Goal: Find contact information: Obtain details needed to contact an individual or organization

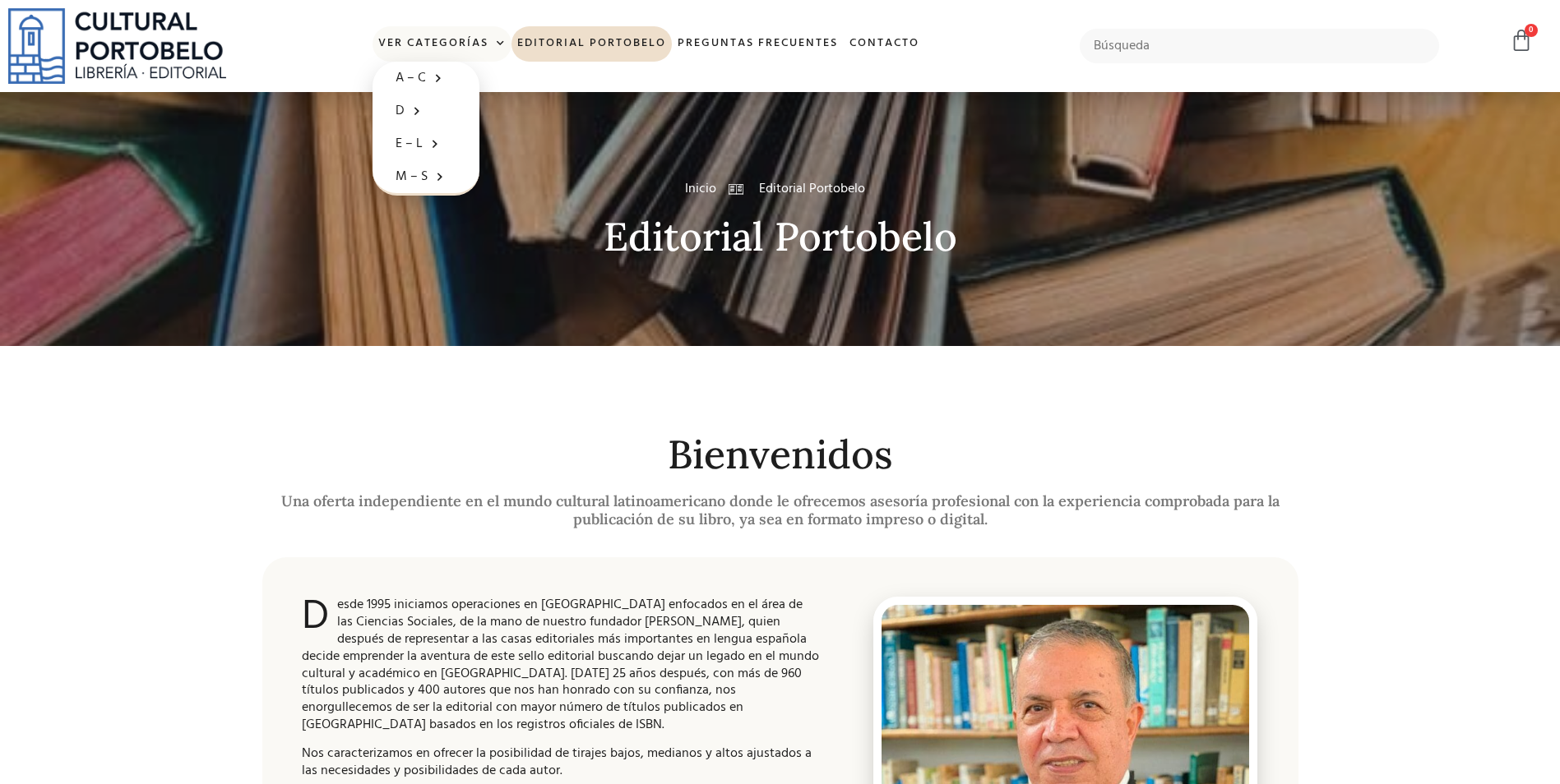
click at [502, 42] on span at bounding box center [497, 44] width 17 height 25
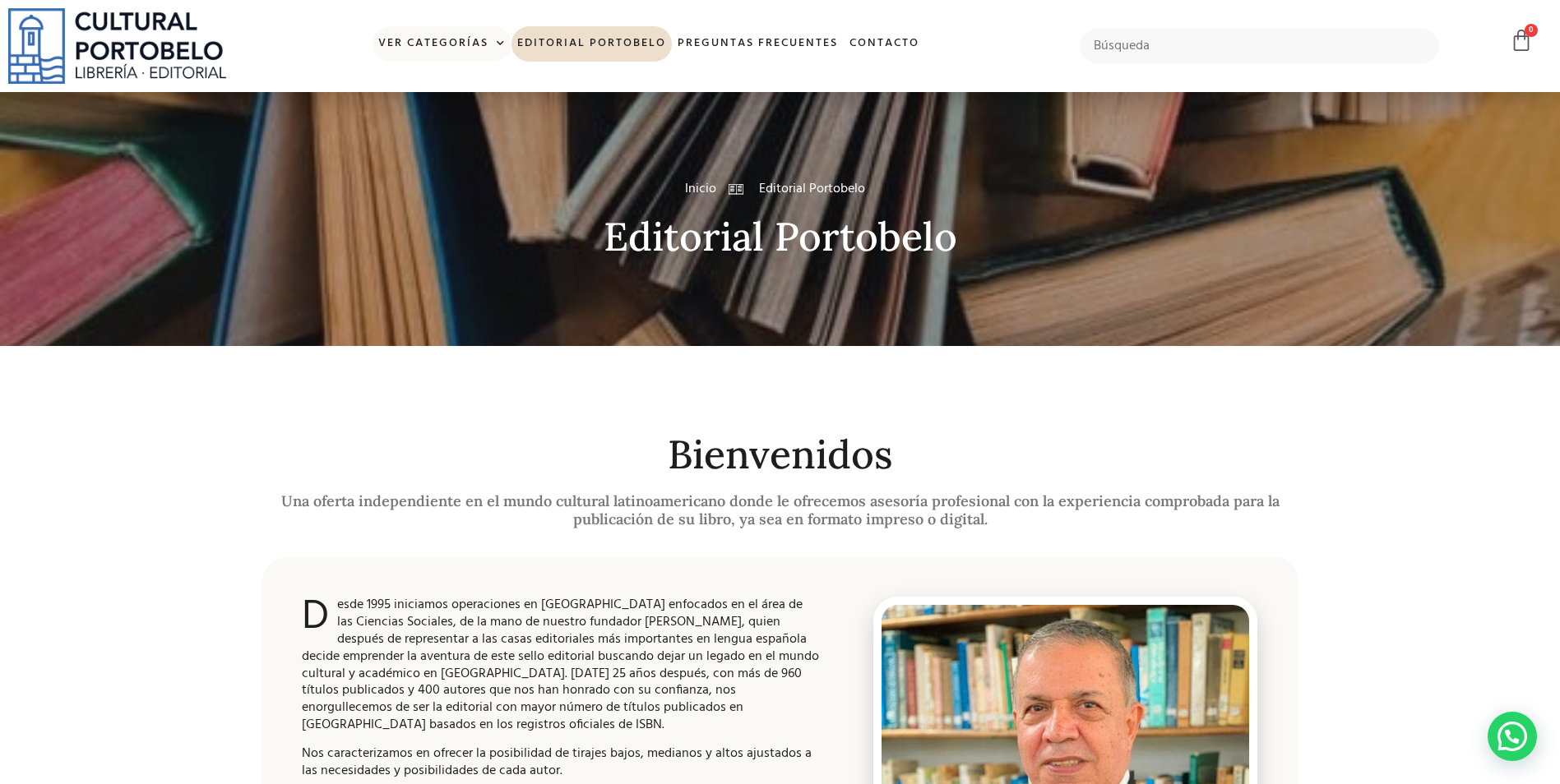
click at [495, 46] on span at bounding box center [497, 44] width 17 height 25
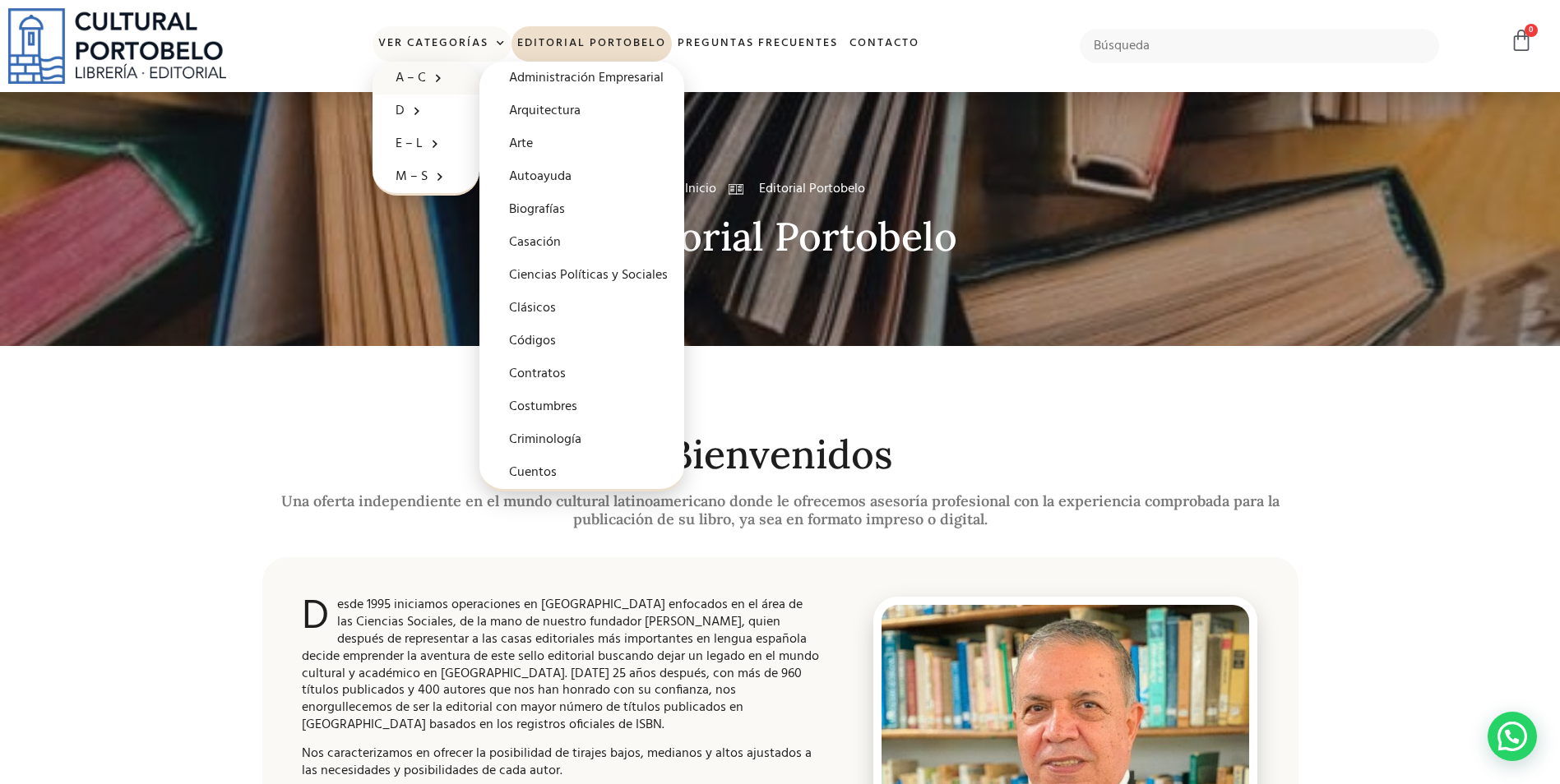
click at [422, 78] on link "A – C" at bounding box center [425, 78] width 107 height 33
click at [436, 74] on span at bounding box center [434, 78] width 16 height 26
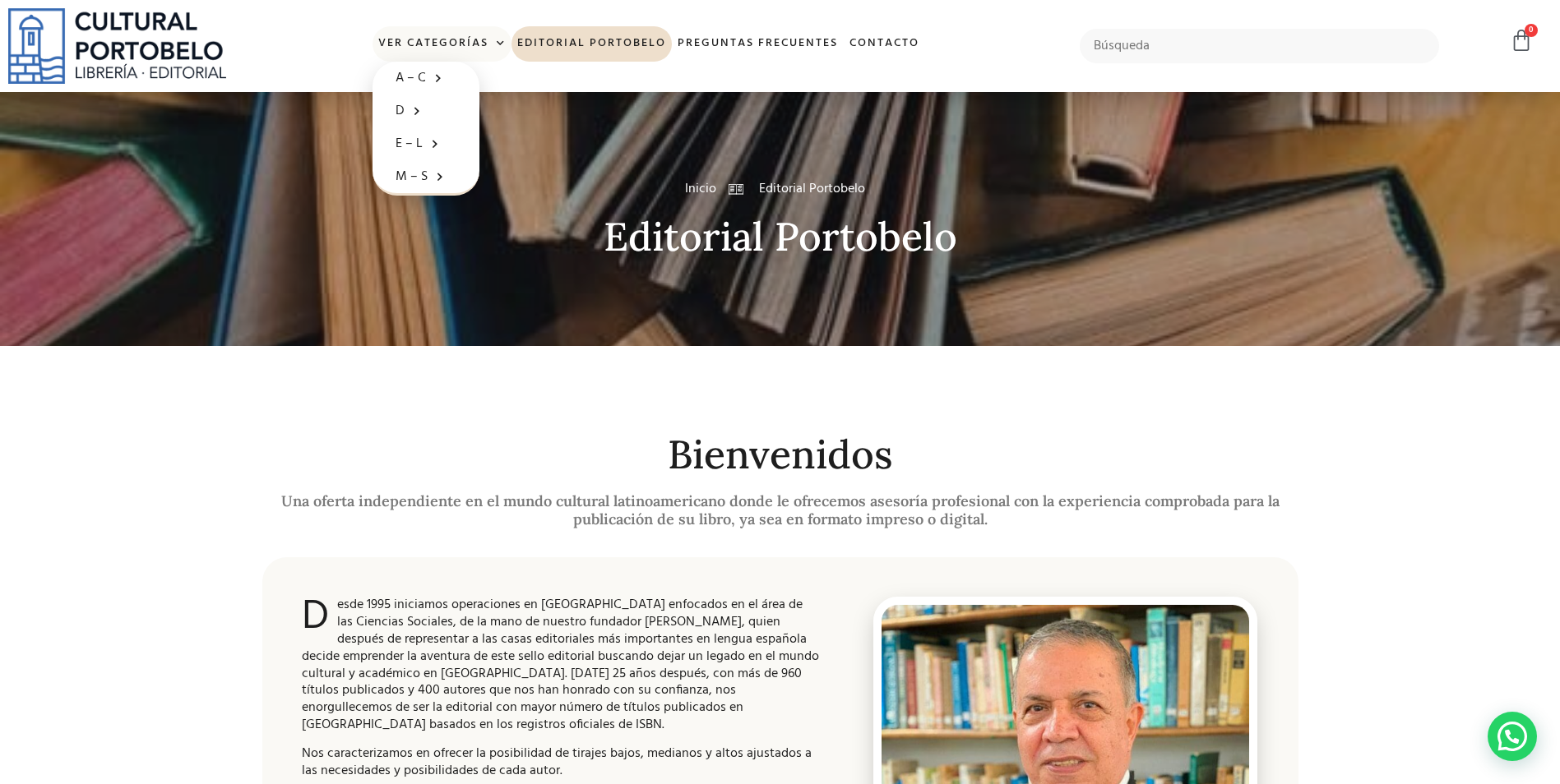
click at [501, 38] on span at bounding box center [497, 44] width 17 height 25
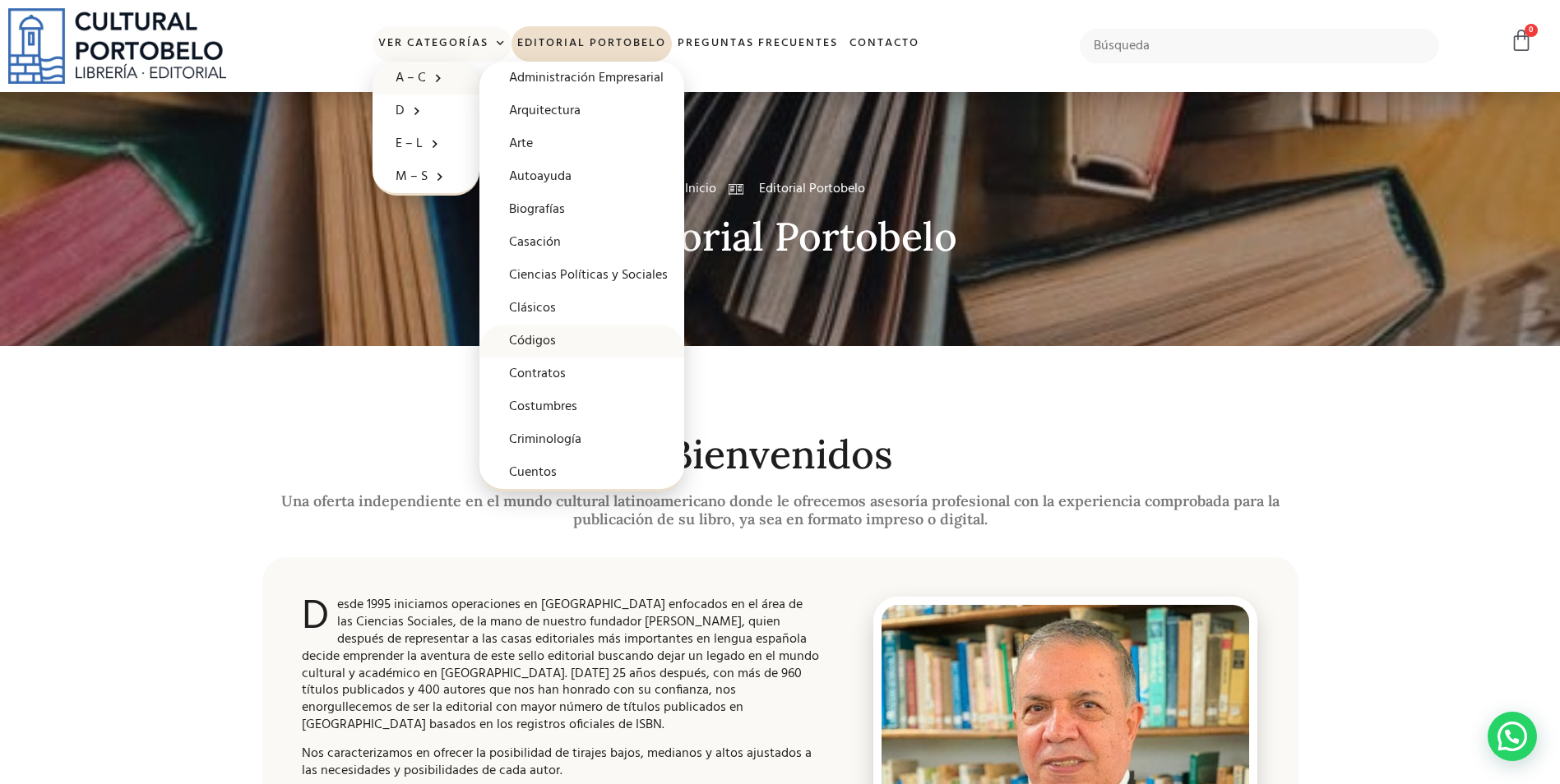
click at [559, 330] on link "Códigos" at bounding box center [582, 341] width 205 height 33
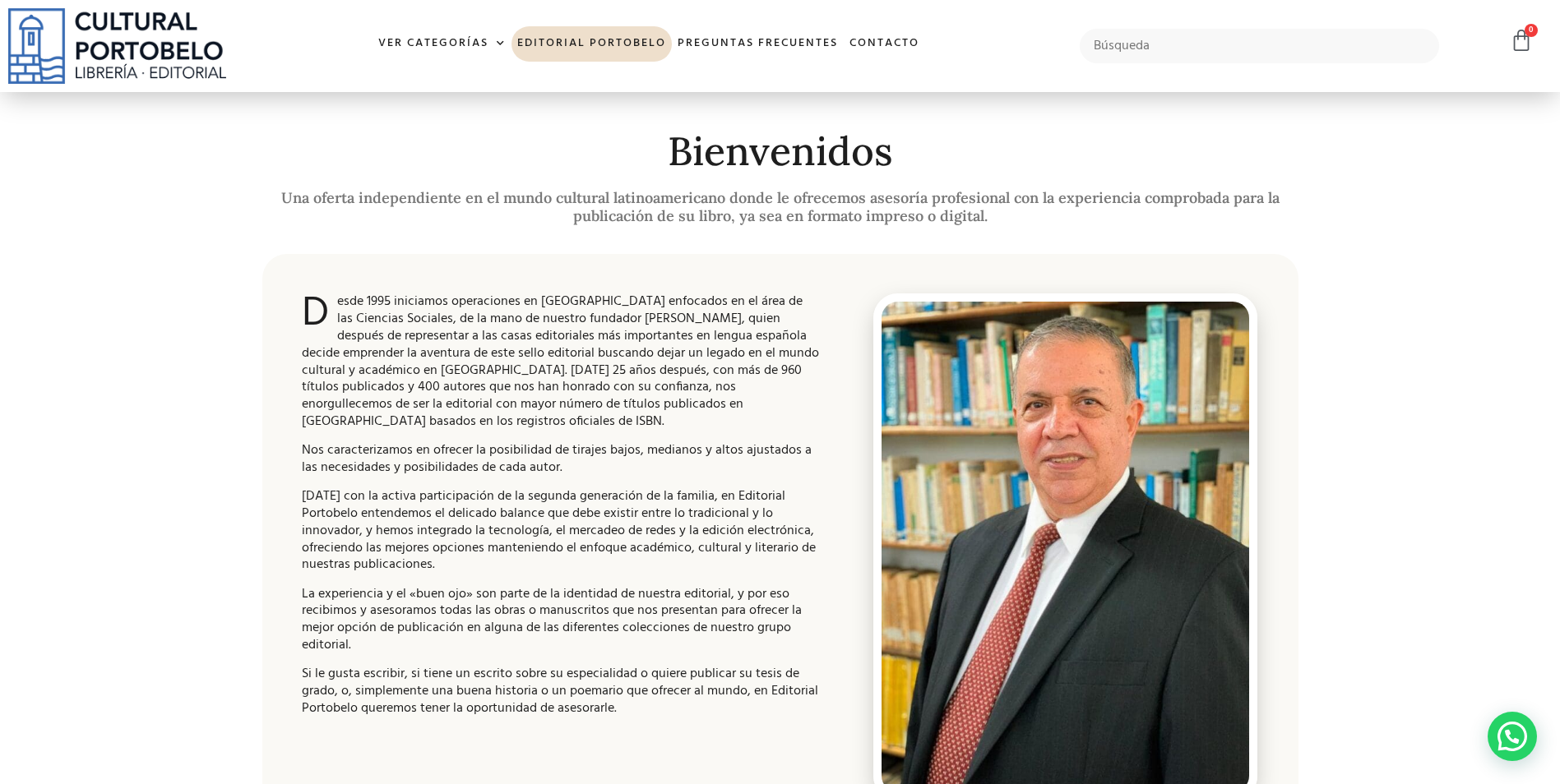
scroll to position [165, 0]
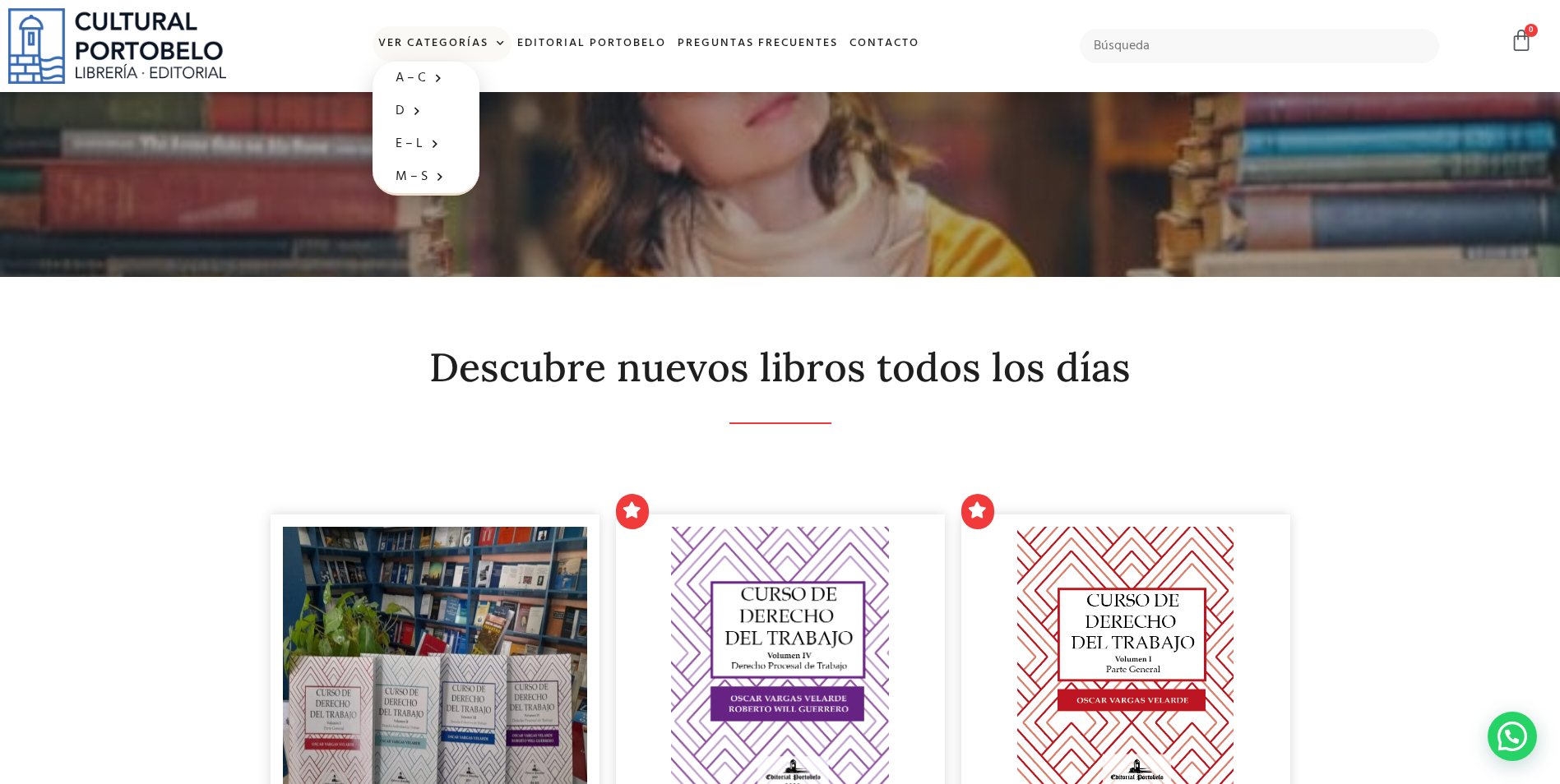
click at [501, 41] on span at bounding box center [497, 44] width 17 height 25
click at [500, 41] on span at bounding box center [497, 44] width 17 height 25
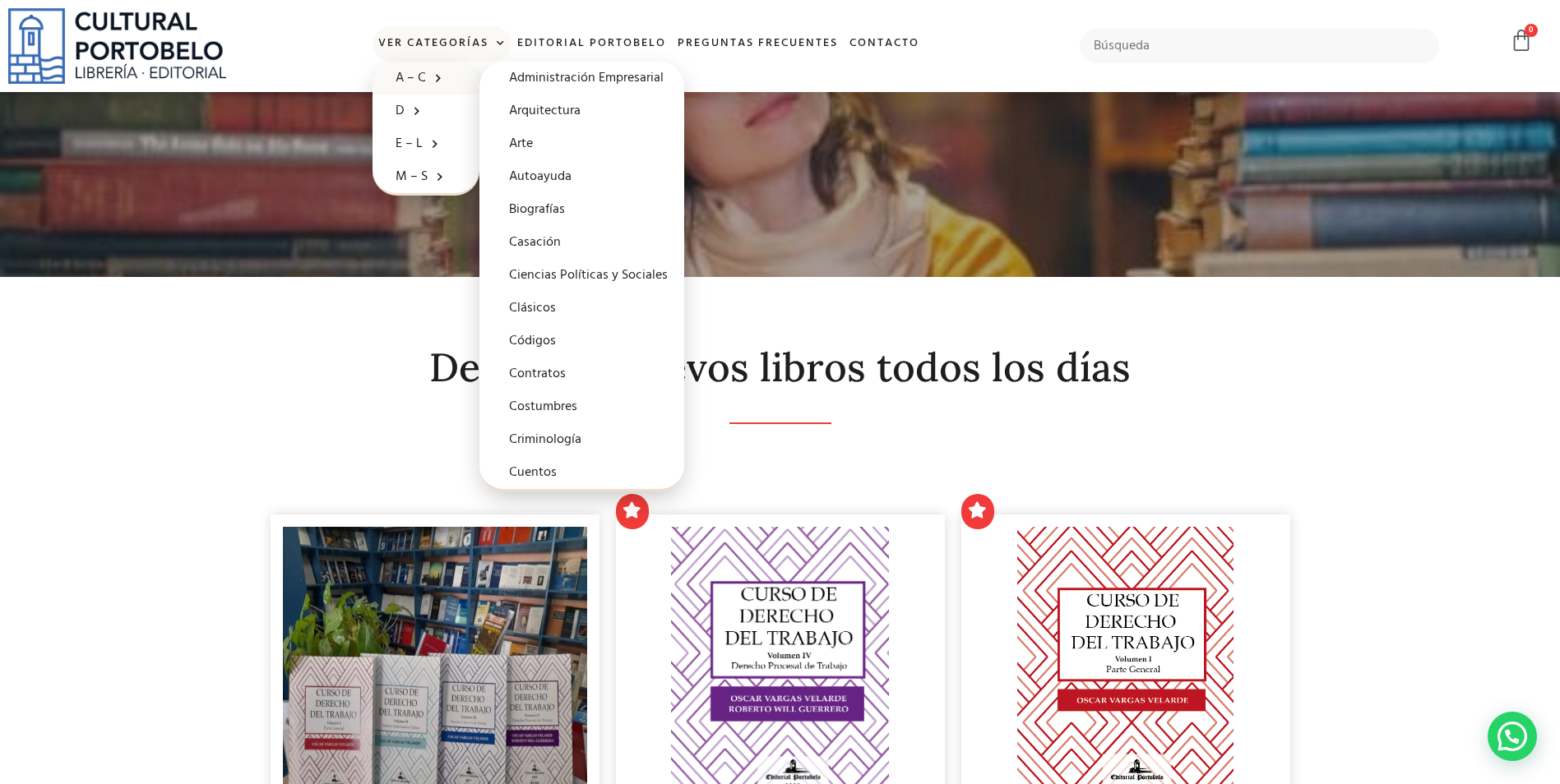
click at [437, 72] on span at bounding box center [434, 78] width 16 height 26
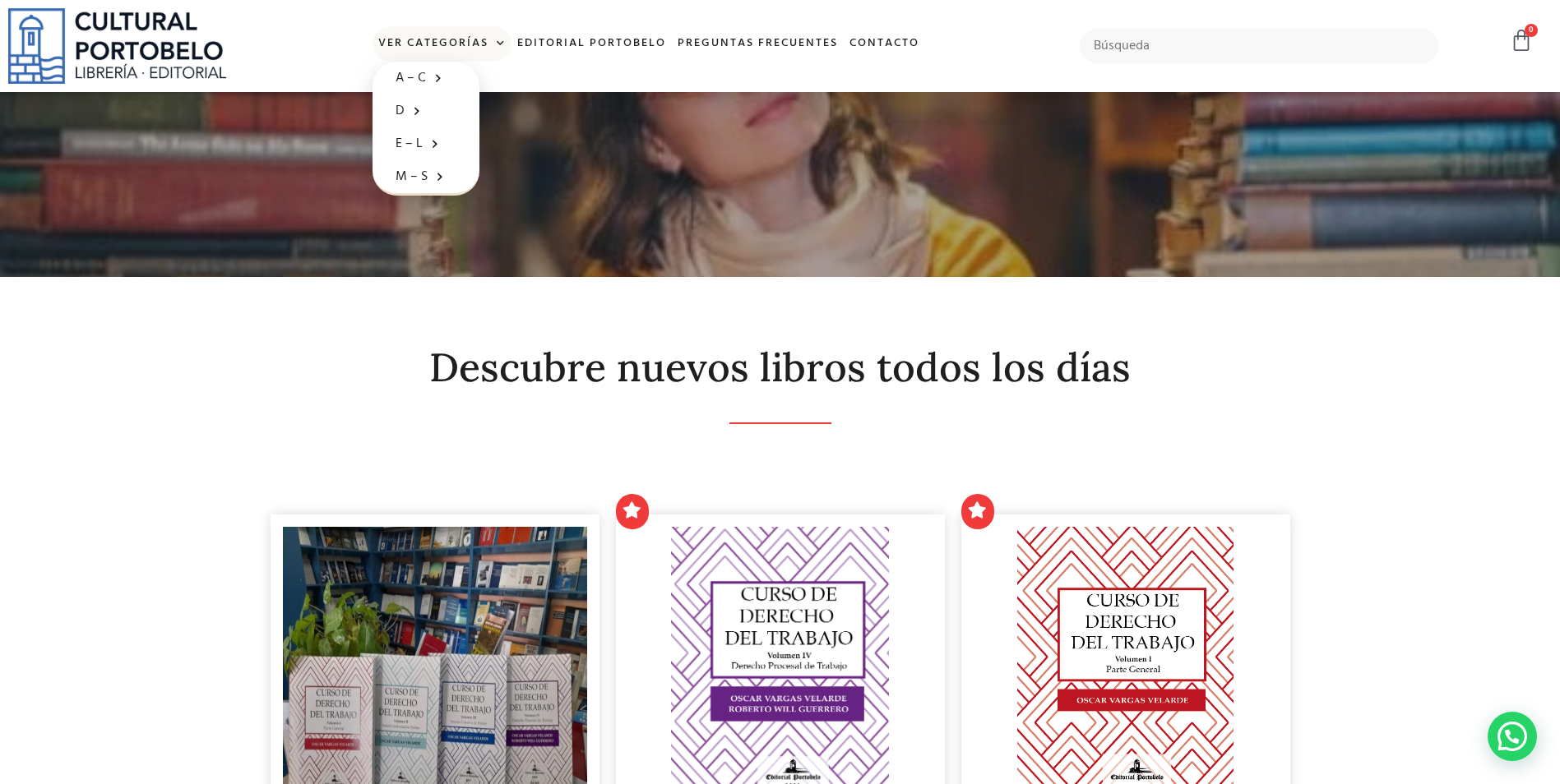
click at [495, 41] on span at bounding box center [497, 44] width 17 height 25
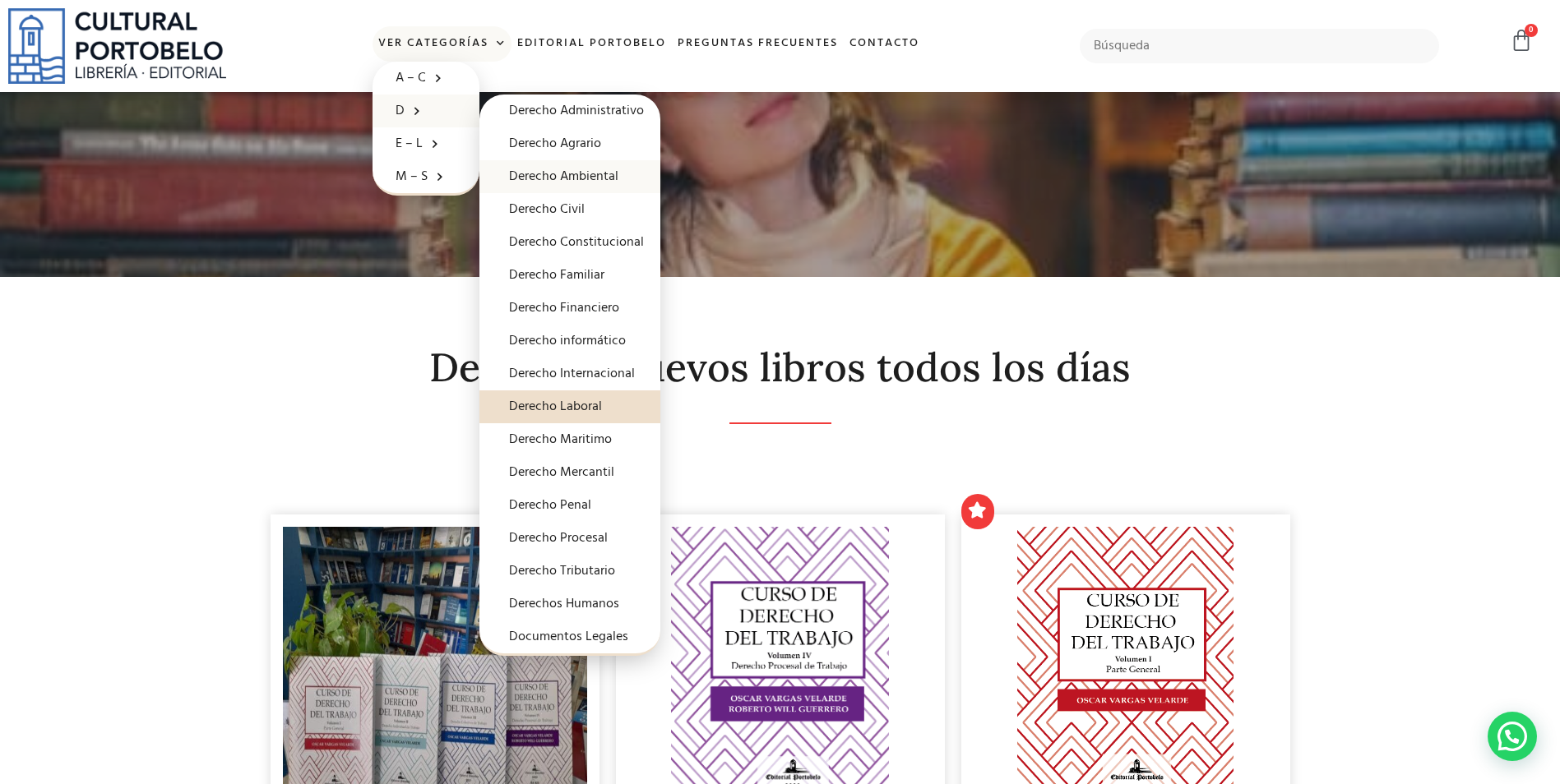
click at [557, 178] on link "Derecho Ambiental" at bounding box center [569, 176] width 181 height 33
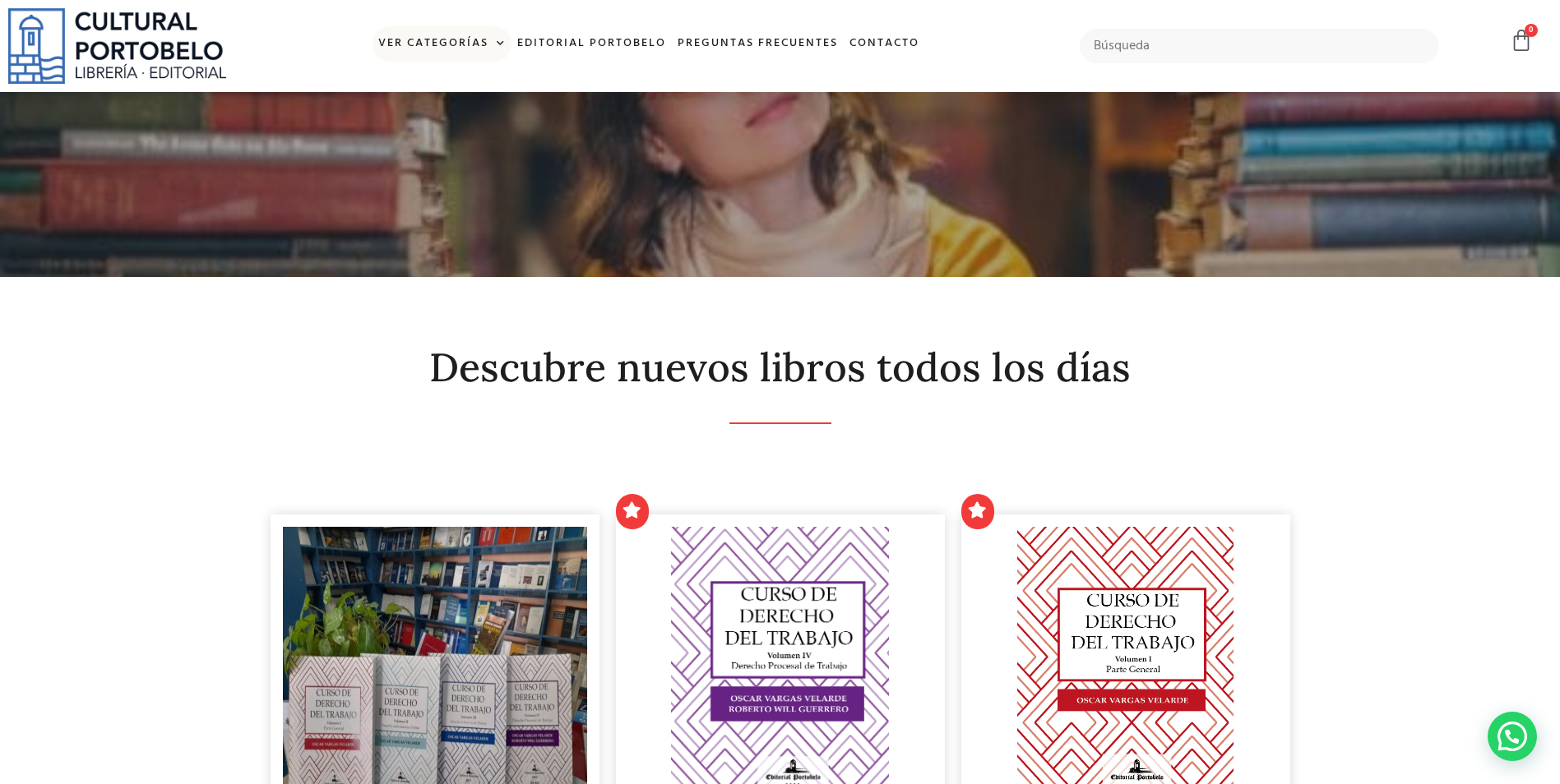
click at [501, 42] on span at bounding box center [497, 44] width 17 height 25
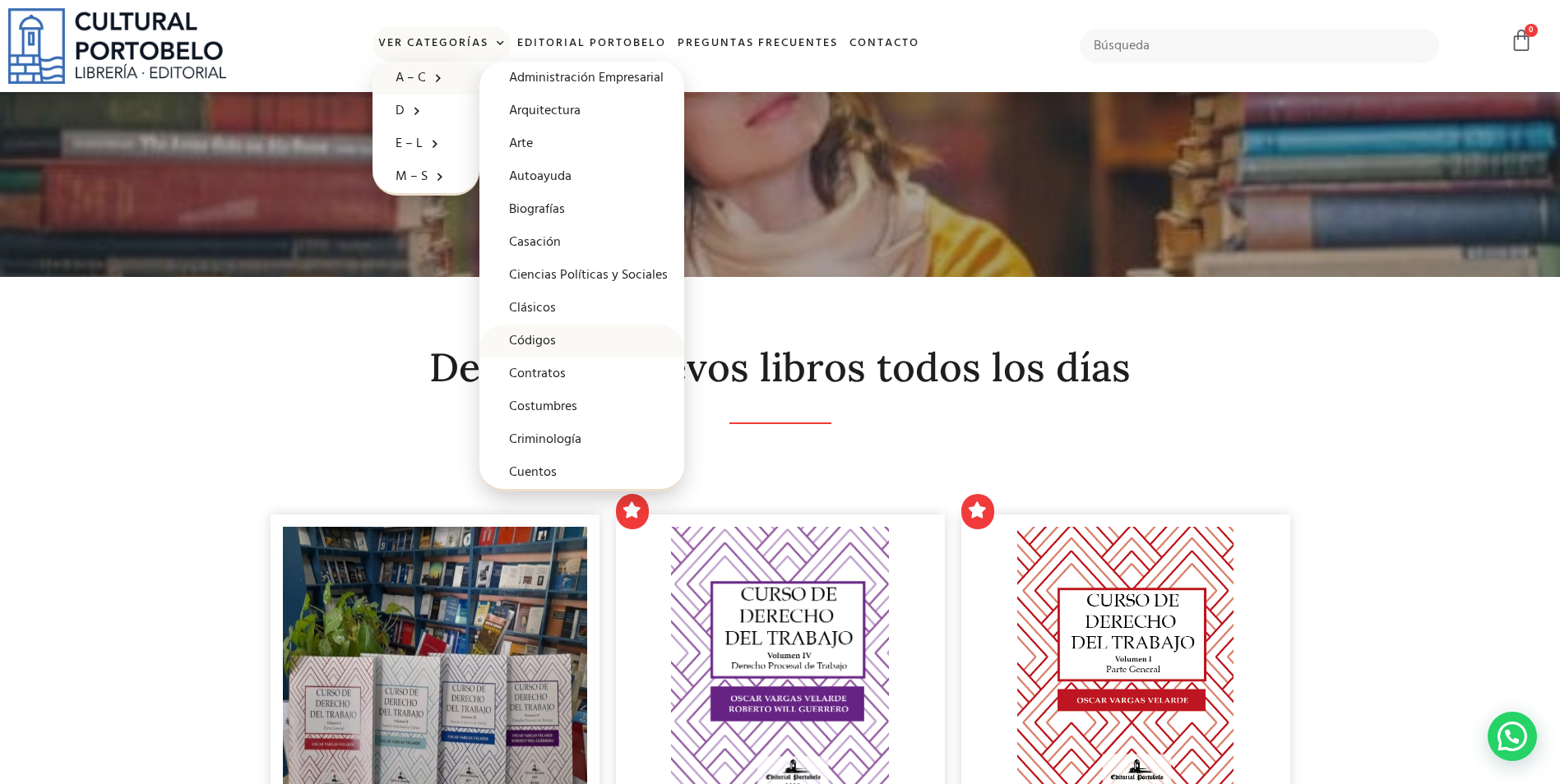
click at [541, 335] on link "Códigos" at bounding box center [582, 341] width 205 height 33
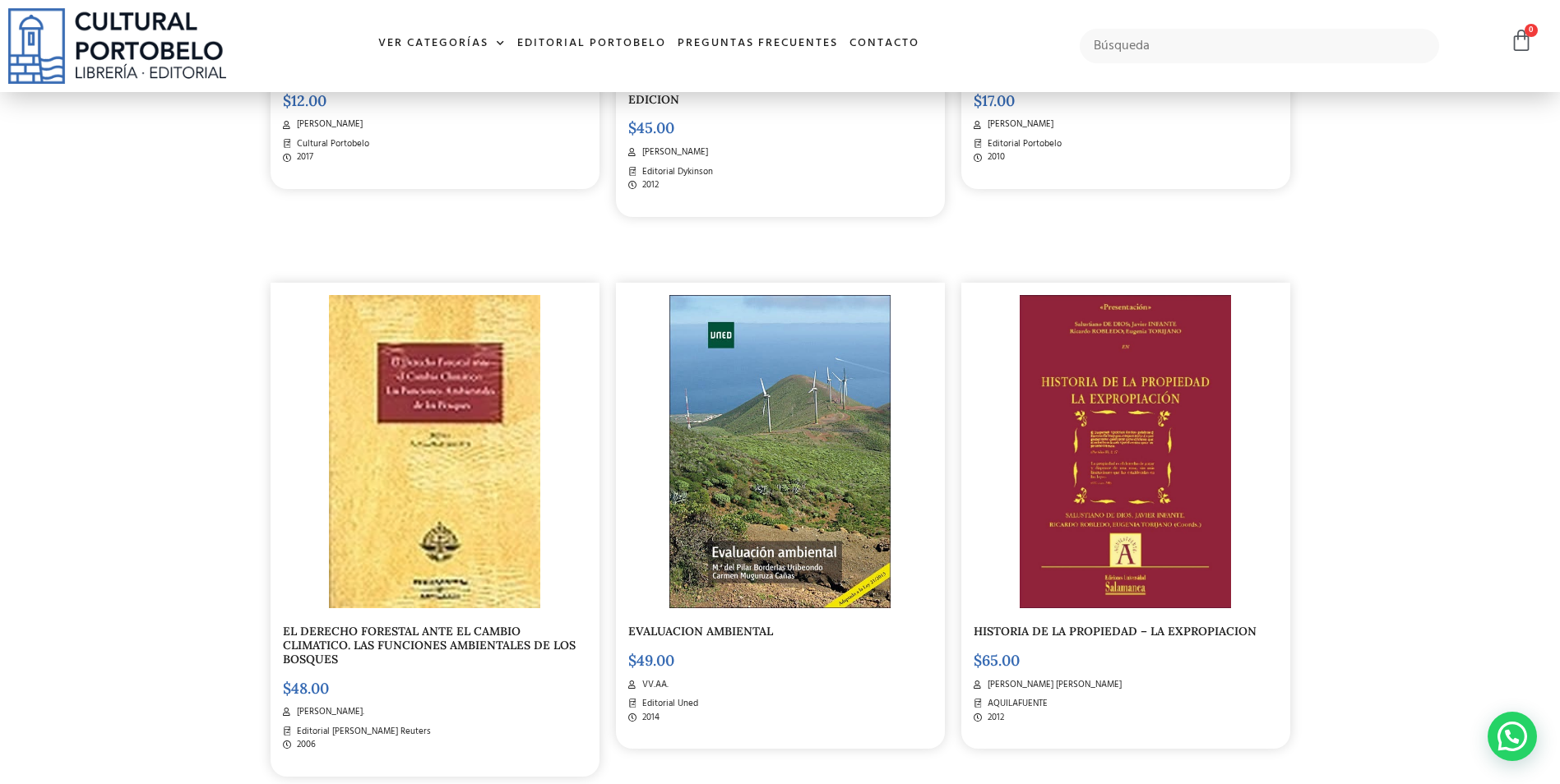
scroll to position [822, 0]
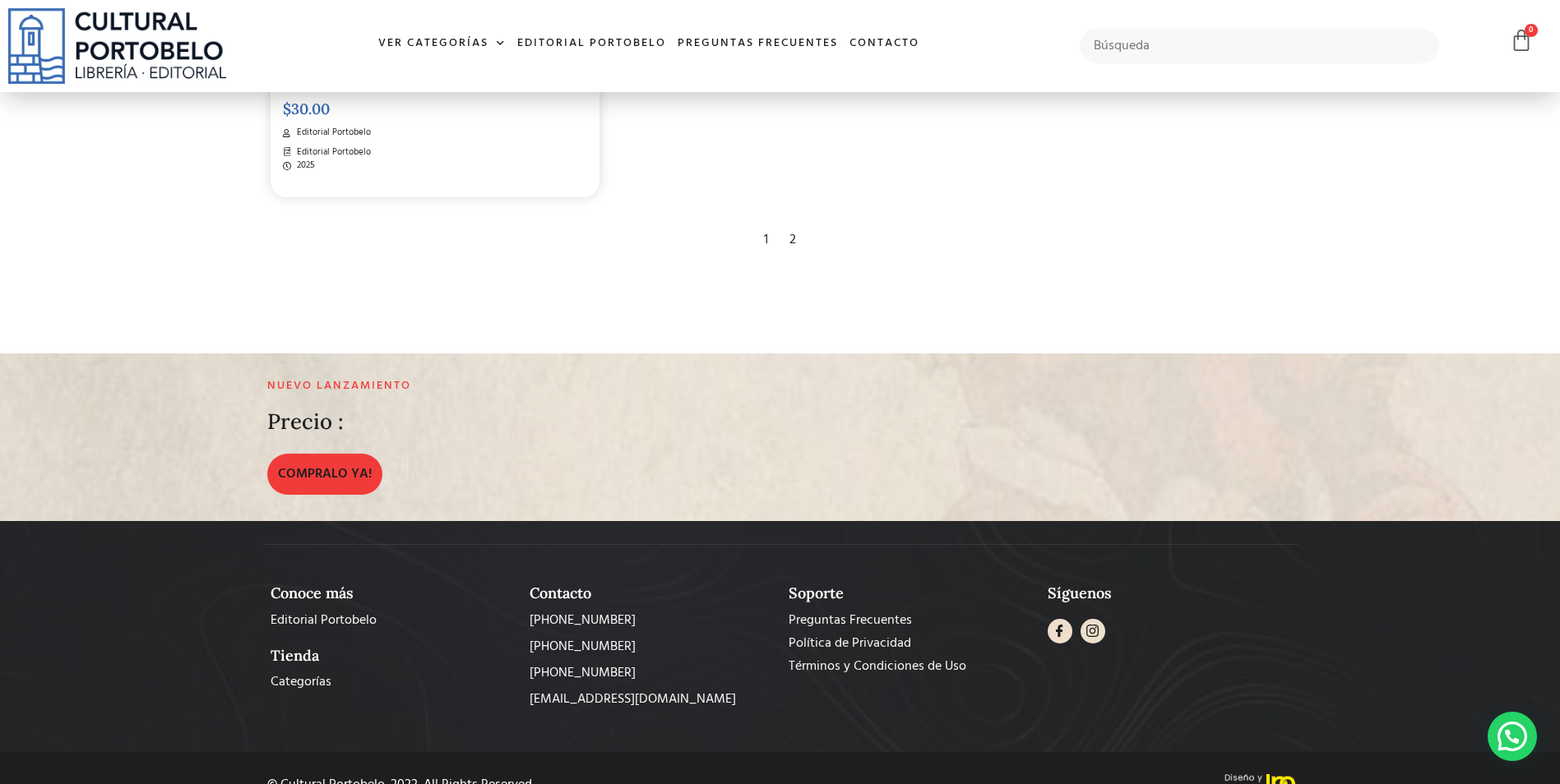
scroll to position [3519, 0]
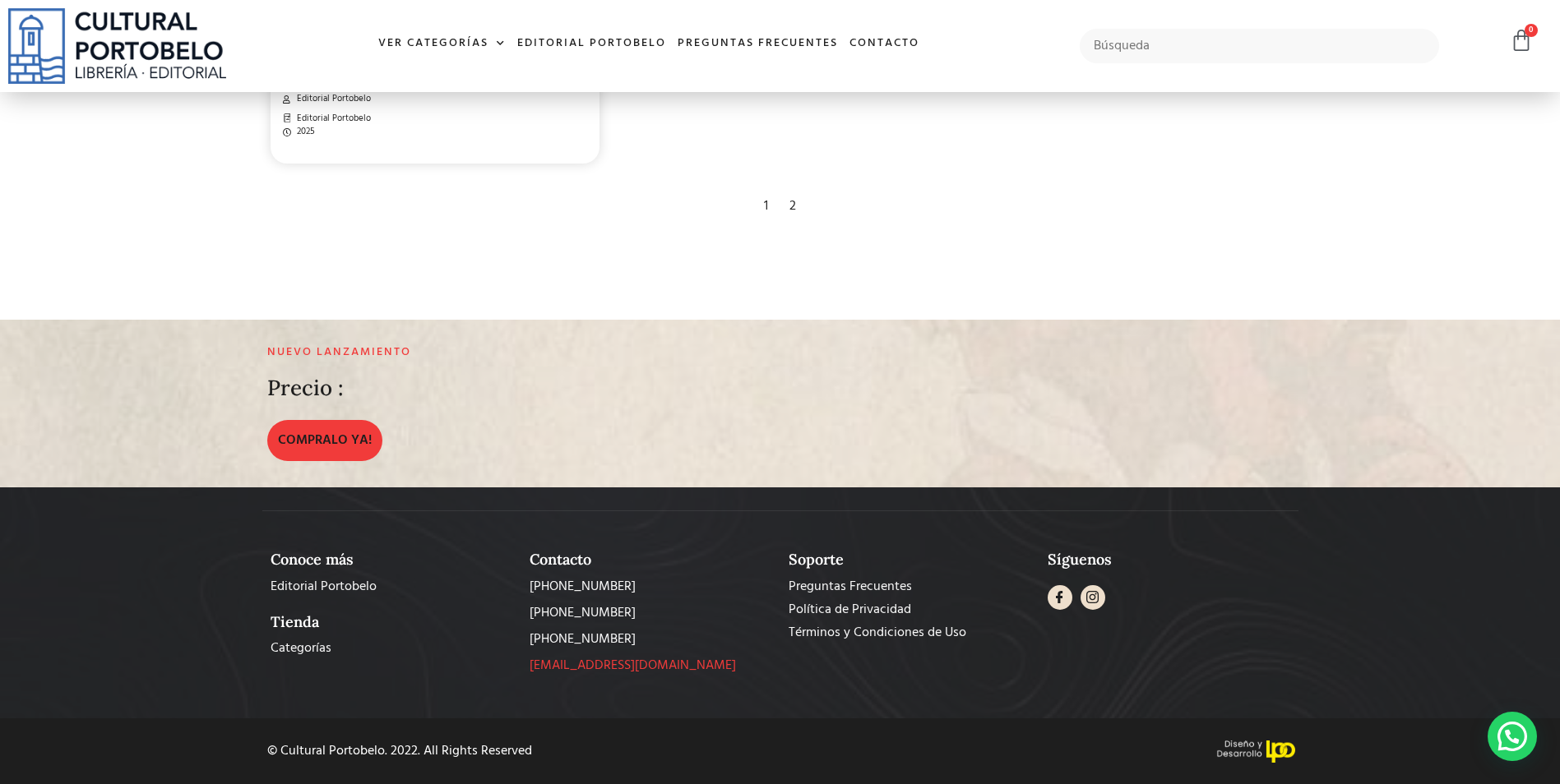
click at [579, 662] on span "[EMAIL_ADDRESS][DOMAIN_NAME]" at bounding box center [633, 666] width 206 height 20
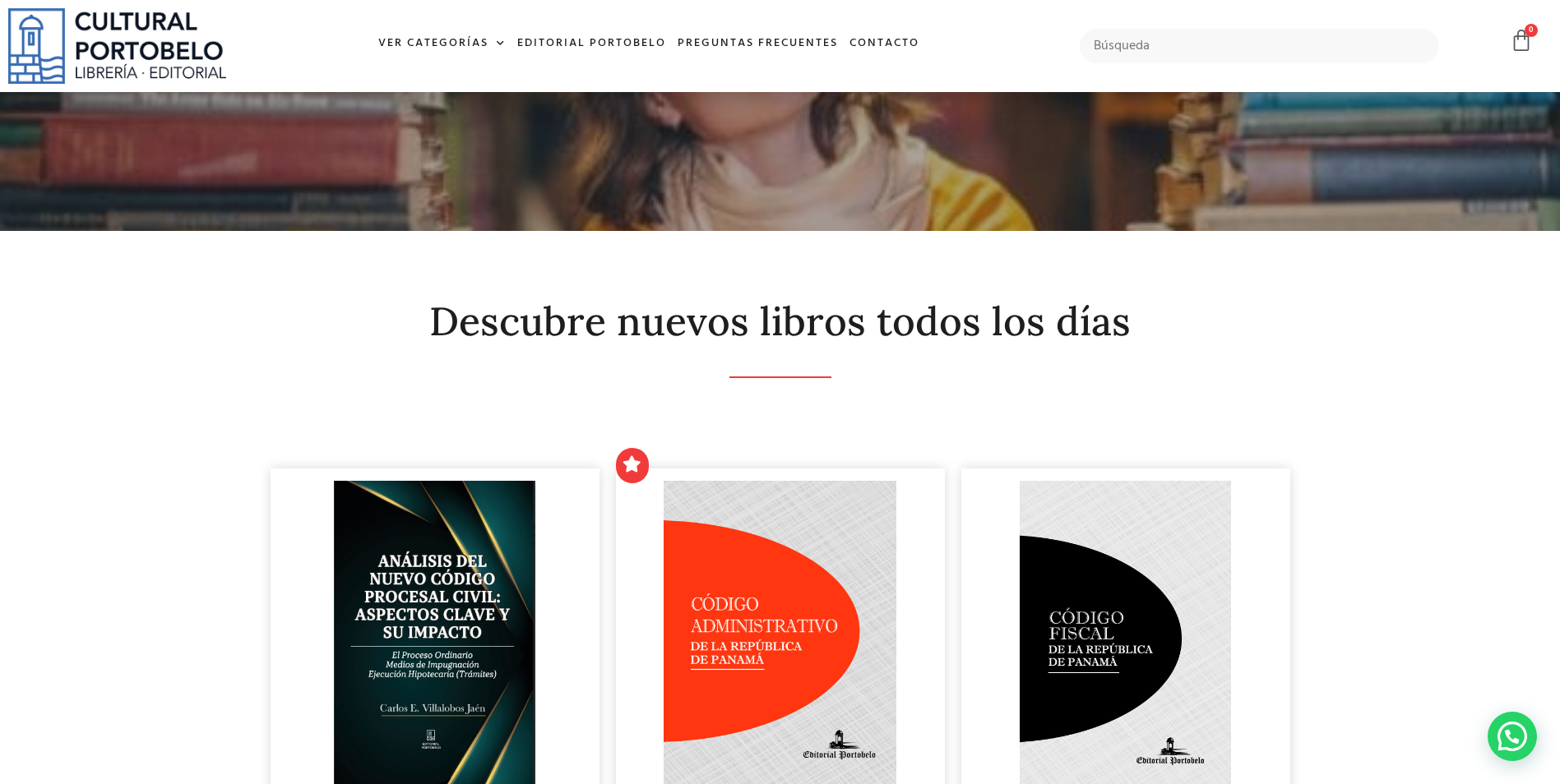
scroll to position [0, 0]
